Goal: Check status: Check status

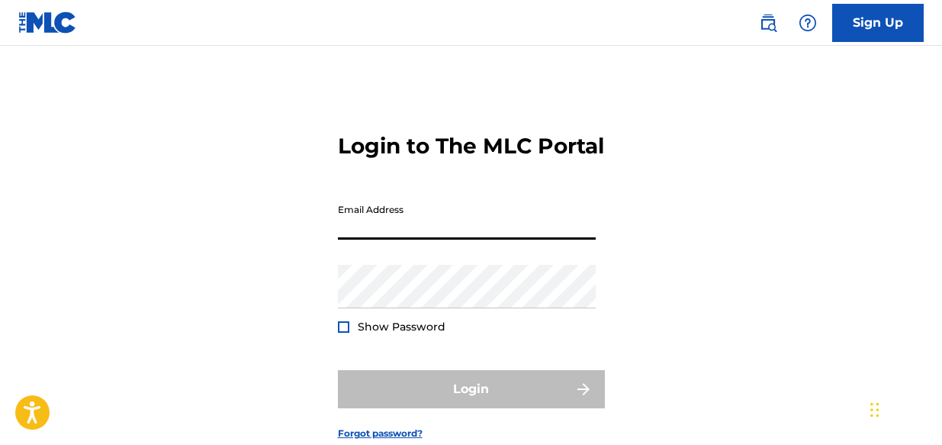
click at [384, 239] on input "Email Address" at bounding box center [467, 217] width 258 height 43
type input "[EMAIL_ADDRESS][DOMAIN_NAME]"
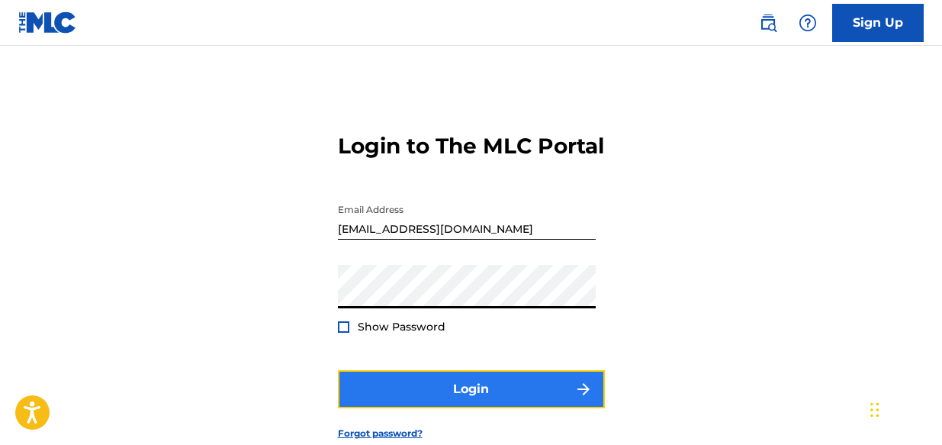
click at [445, 408] on button "Login" at bounding box center [471, 389] width 267 height 38
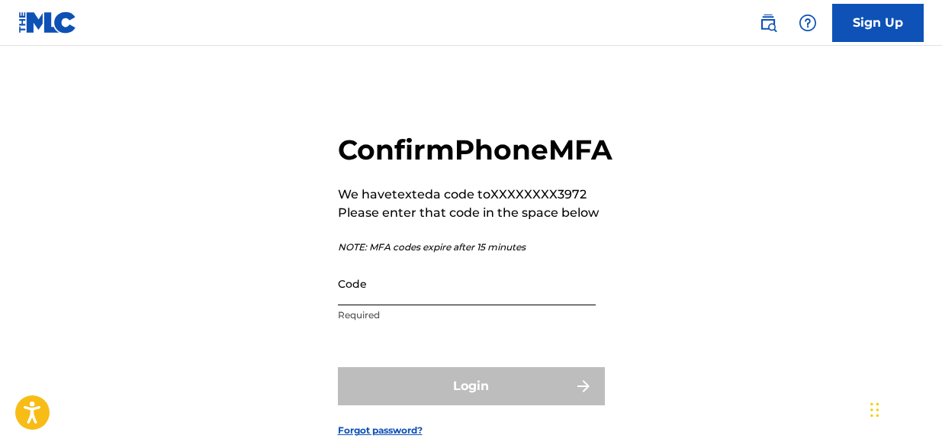
click at [421, 305] on input "Code" at bounding box center [467, 283] width 258 height 43
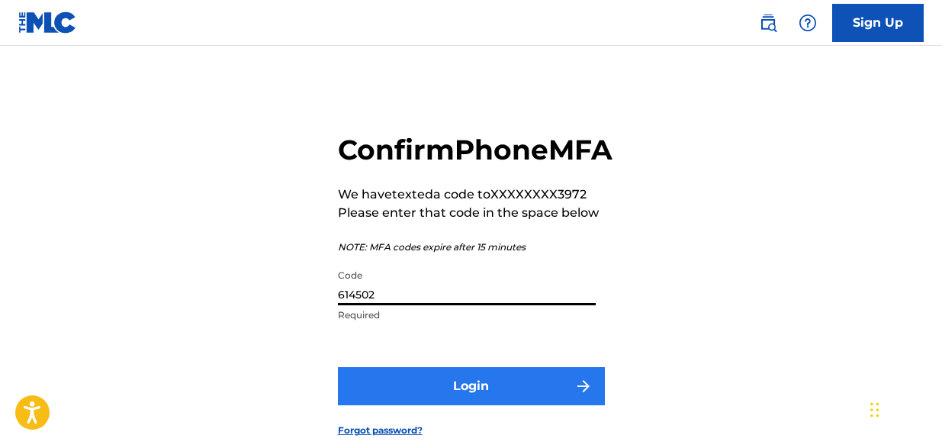
type input "614502"
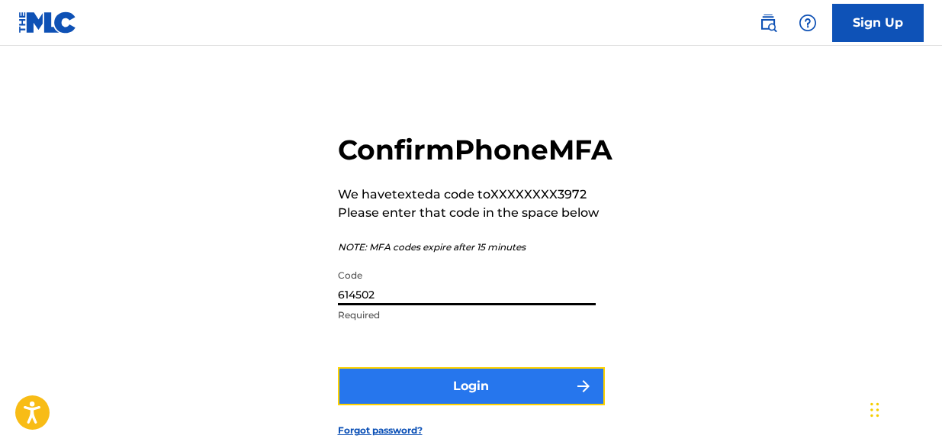
click at [413, 405] on button "Login" at bounding box center [471, 386] width 267 height 38
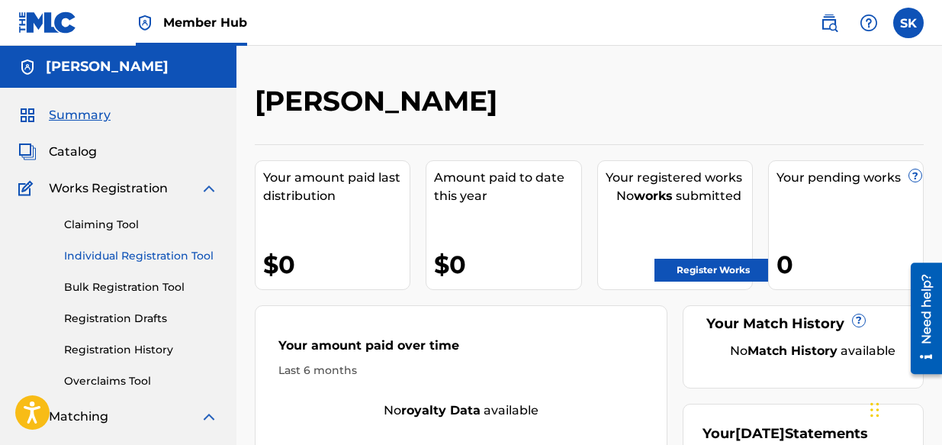
click at [121, 257] on link "Individual Registration Tool" at bounding box center [141, 256] width 154 height 16
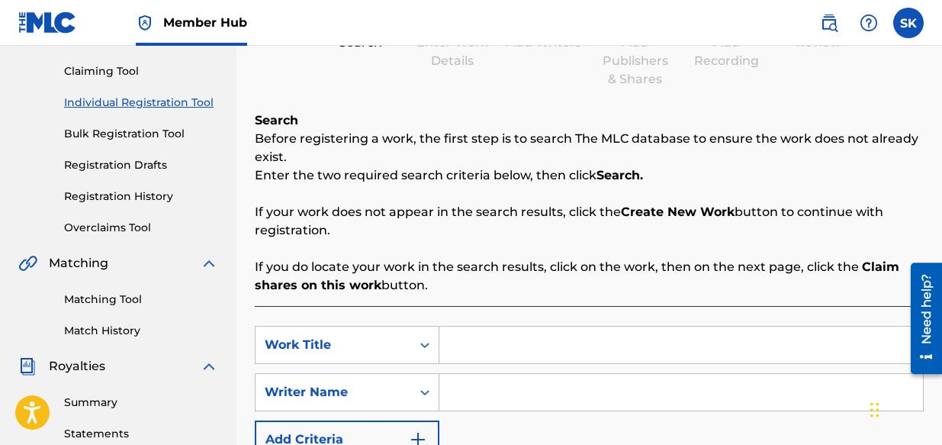
scroll to position [153, 0]
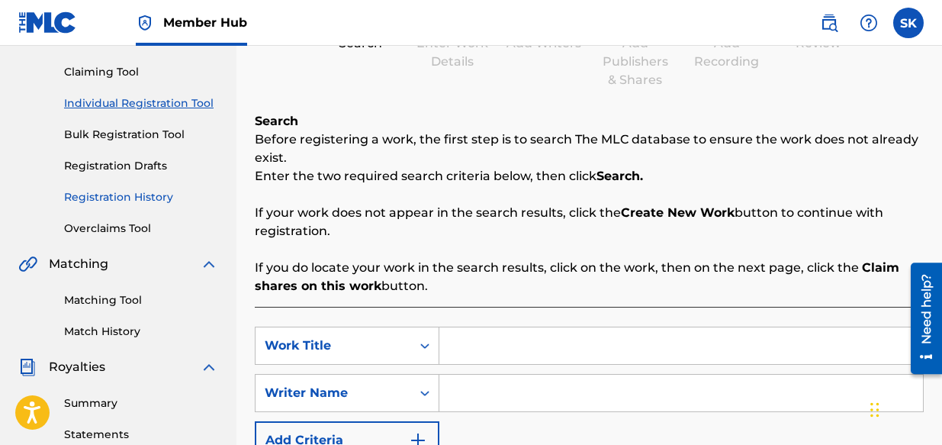
click at [137, 193] on link "Registration History" at bounding box center [141, 197] width 154 height 16
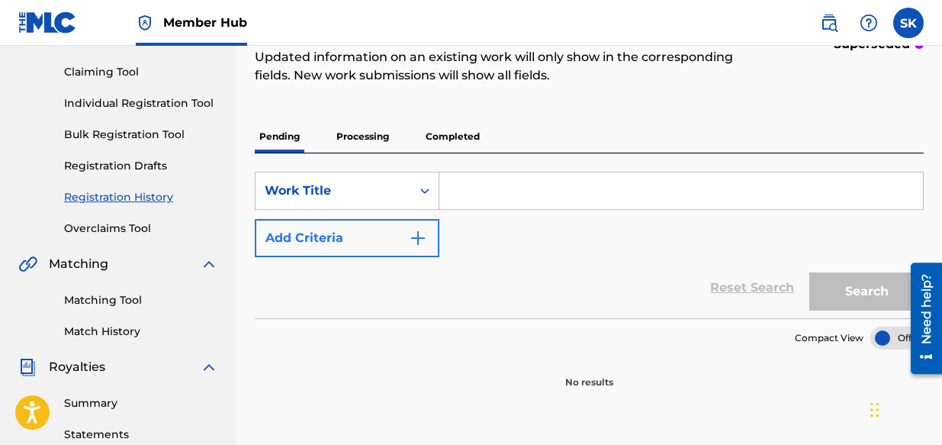
scroll to position [76, 0]
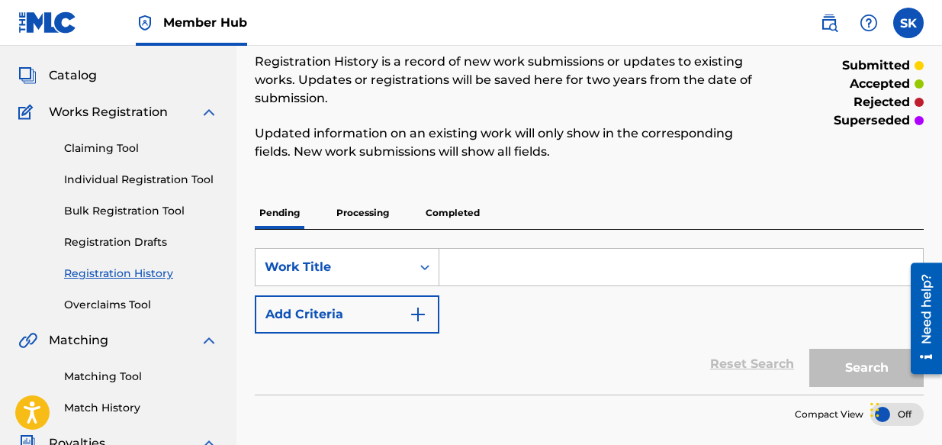
click at [347, 209] on p "Processing" at bounding box center [363, 213] width 62 height 32
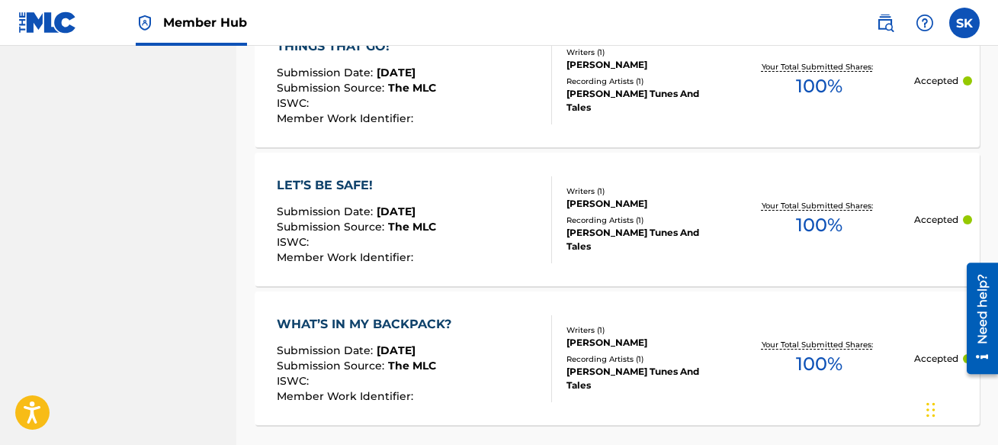
scroll to position [1605, 0]
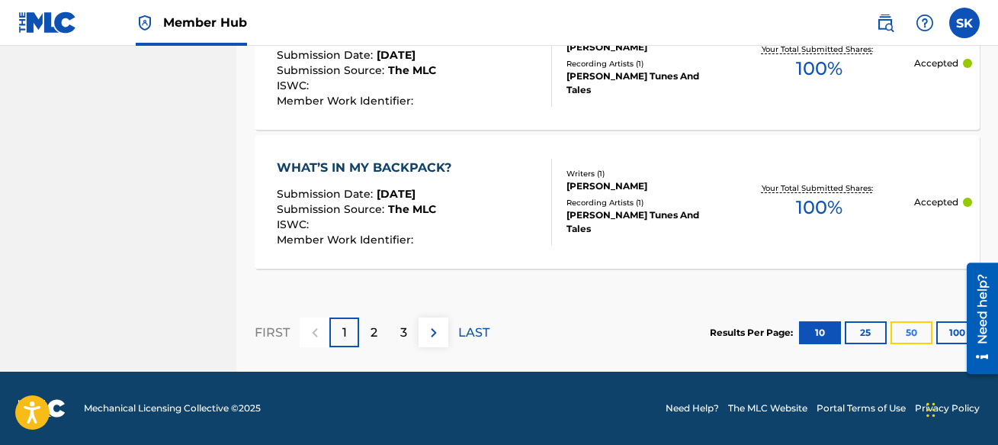
click at [908, 339] on button "50" at bounding box center [912, 332] width 42 height 23
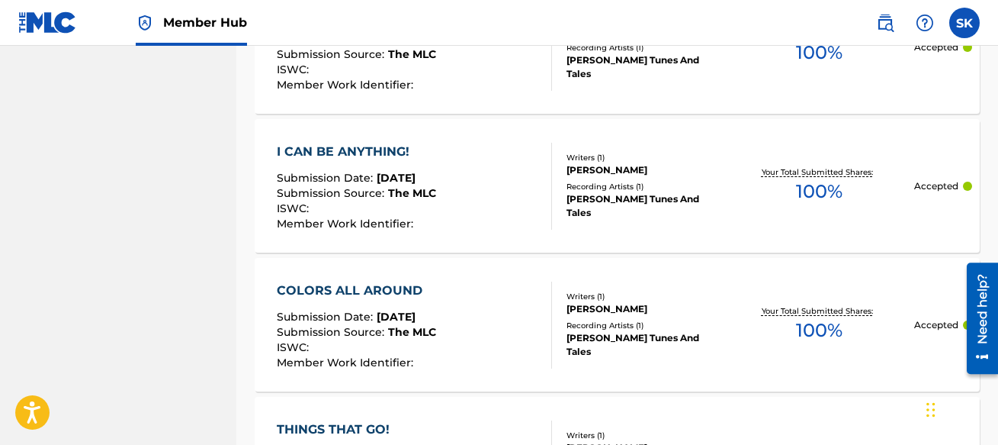
scroll to position [1068, 0]
